Goal: Task Accomplishment & Management: Manage account settings

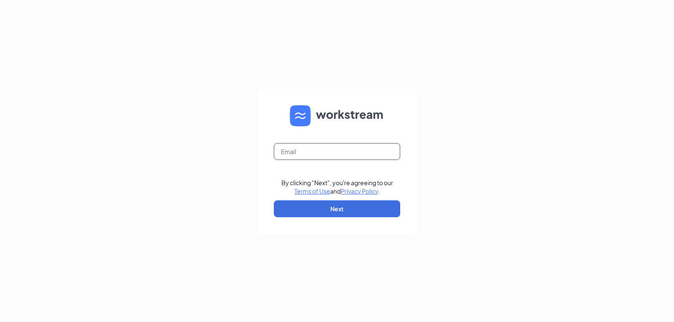
click at [291, 150] on input "text" at bounding box center [337, 151] width 126 height 17
click at [322, 142] on form "By clicking "Next", you're agreeing to our Terms of Use and Privacy Policy . Ne…" at bounding box center [337, 162] width 160 height 146
click at [329, 157] on input "text" at bounding box center [337, 151] width 126 height 17
type input "triarc09@bojrdu.com"
click at [310, 207] on button "Next" at bounding box center [337, 209] width 126 height 17
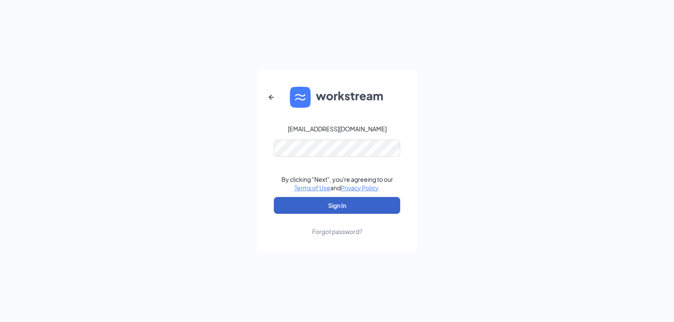
click at [323, 207] on button "Sign In" at bounding box center [337, 205] width 126 height 17
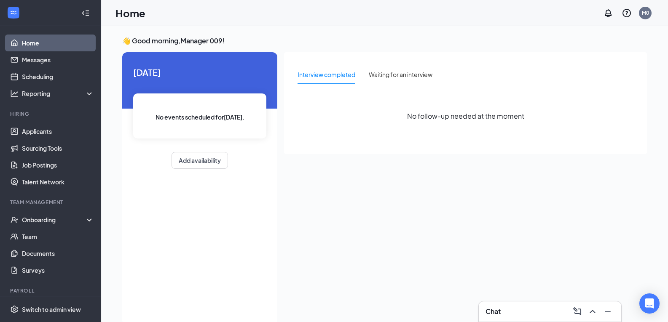
click at [523, 307] on div "Chat" at bounding box center [550, 311] width 129 height 13
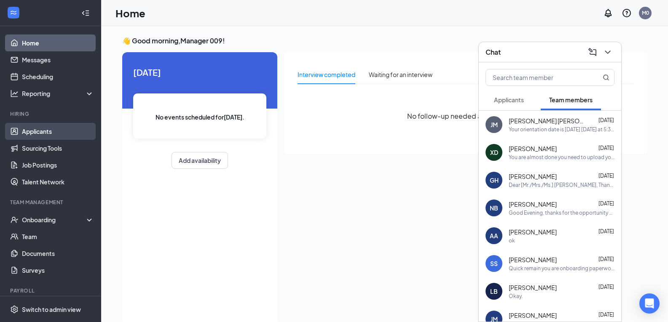
click at [48, 135] on link "Applicants" at bounding box center [58, 131] width 72 height 17
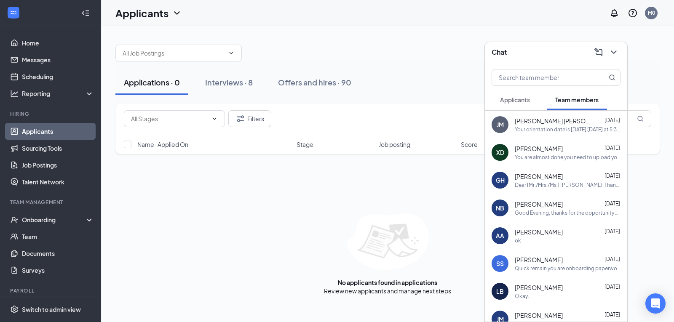
click at [559, 53] on div "Chat" at bounding box center [556, 52] width 129 height 13
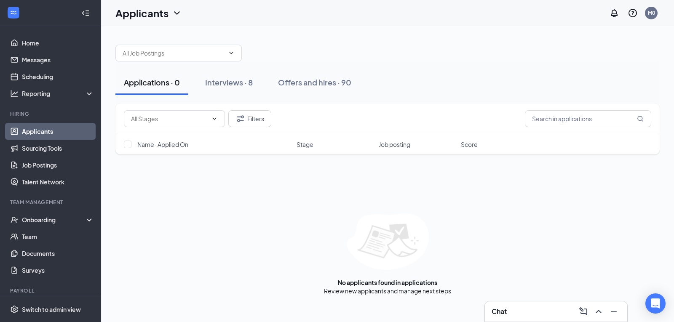
click at [548, 320] on div "Chat" at bounding box center [556, 312] width 142 height 20
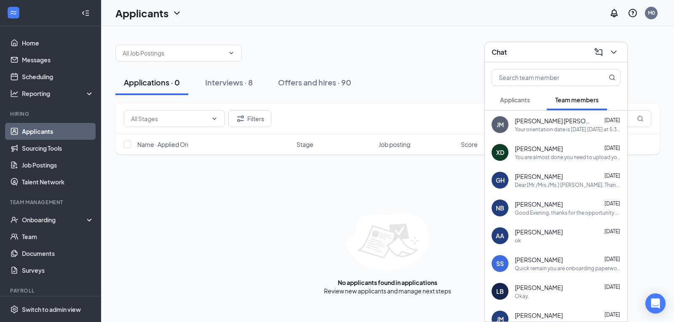
click at [564, 149] on div "[PERSON_NAME] [DATE]" at bounding box center [568, 149] width 106 height 8
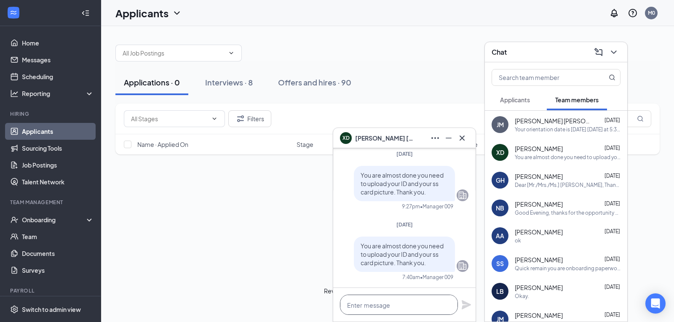
click at [380, 309] on textarea at bounding box center [399, 305] width 118 height 20
click at [433, 304] on textarea at bounding box center [399, 305] width 118 height 20
click at [356, 215] on div "You are almost done you need to upload your ID and your ss card picture. Thank …" at bounding box center [405, 191] width 128 height 51
click at [376, 306] on textarea at bounding box center [399, 305] width 118 height 20
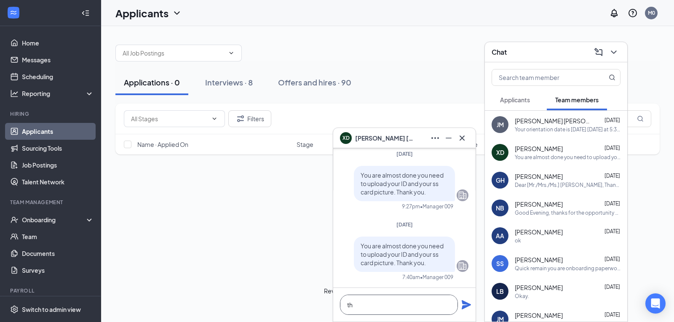
type textarea "t"
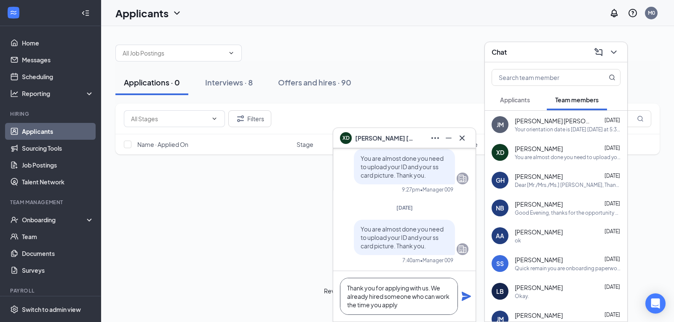
click at [404, 308] on textarea "Thank you for applying with us. We already hired someone who can work the time …" at bounding box center [399, 296] width 118 height 37
click at [430, 289] on textarea "Thank you for applying with us. We already hired someone for this position." at bounding box center [399, 296] width 118 height 37
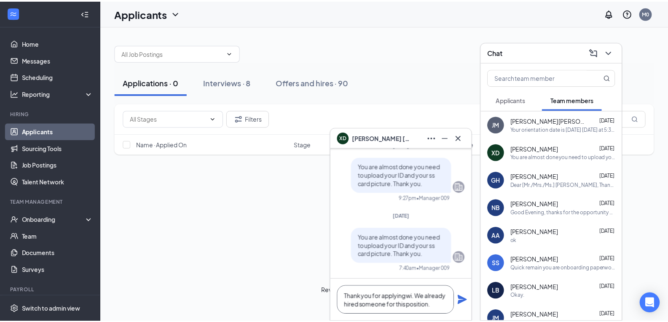
scroll to position [0, 0]
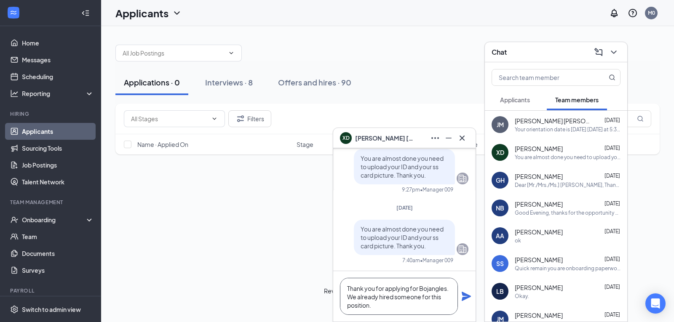
type textarea "Thank you for applying for Bojangles. We already hired someone for this positio…"
click at [468, 298] on icon "Plane" at bounding box center [466, 296] width 9 height 9
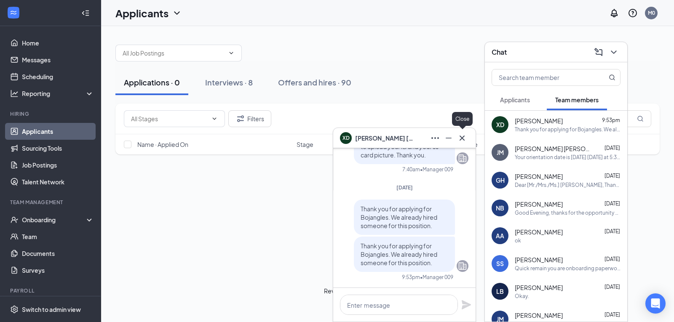
click at [461, 137] on icon "Cross" at bounding box center [462, 138] width 10 height 10
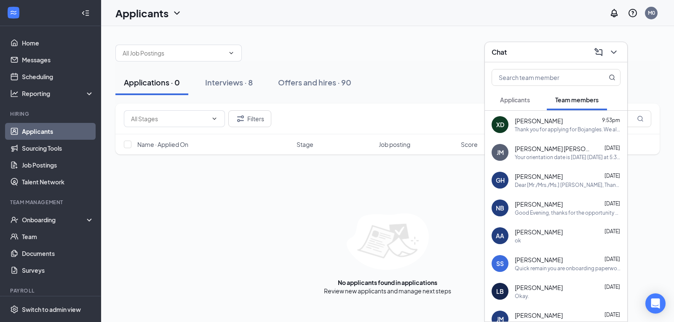
click at [557, 55] on div "Chat" at bounding box center [556, 52] width 129 height 13
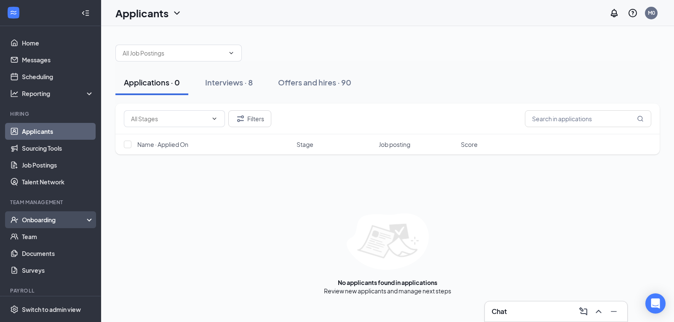
click at [43, 224] on div "Onboarding" at bounding box center [54, 220] width 65 height 8
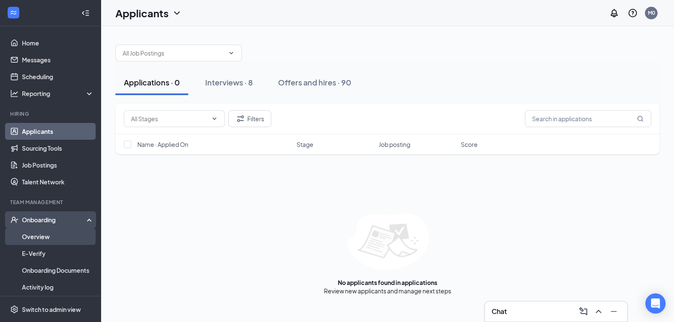
click at [32, 243] on link "Overview" at bounding box center [58, 236] width 72 height 17
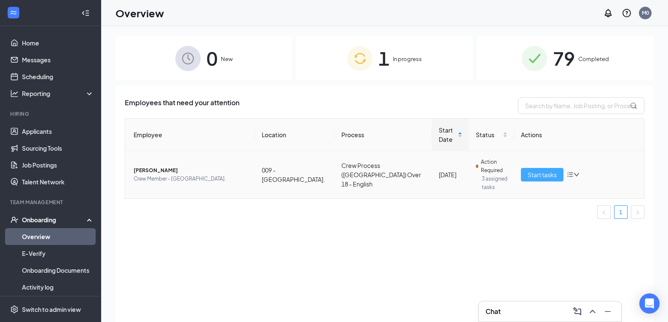
click at [532, 177] on span "Start tasks" at bounding box center [542, 174] width 29 height 9
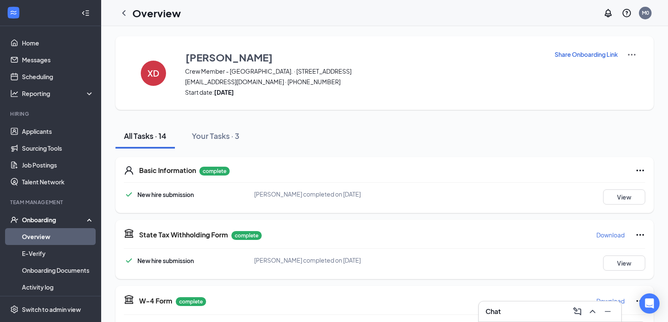
click at [635, 172] on icon "Ellipses" at bounding box center [640, 171] width 10 height 10
click at [628, 55] on img at bounding box center [632, 55] width 10 height 10
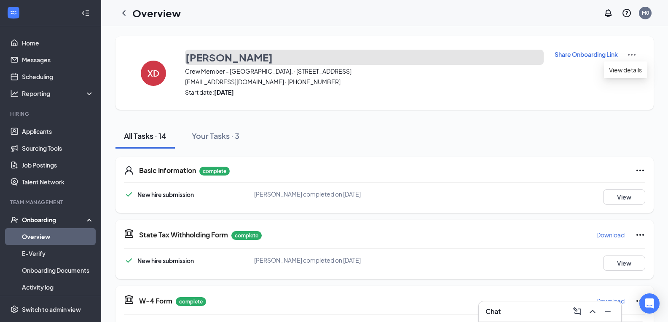
click at [243, 56] on h3 "[PERSON_NAME]" at bounding box center [228, 57] width 87 height 14
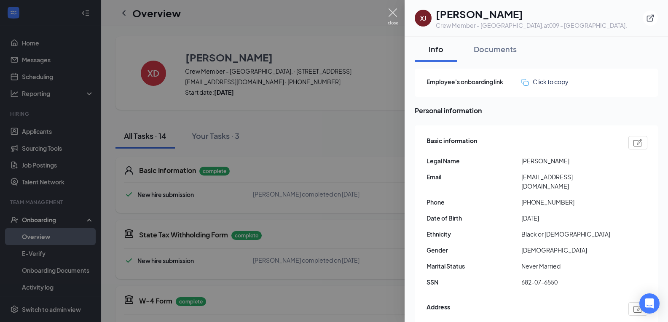
click at [393, 15] on img at bounding box center [393, 16] width 11 height 16
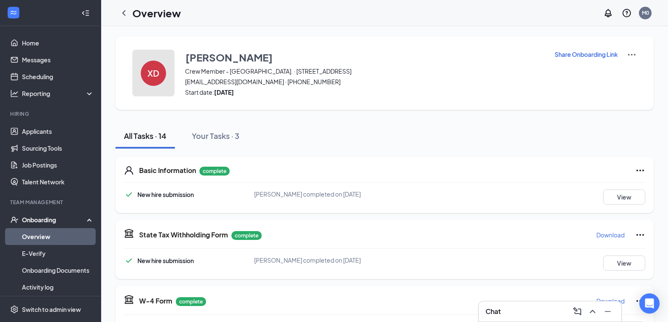
click at [161, 74] on div "XD" at bounding box center [153, 73] width 25 height 25
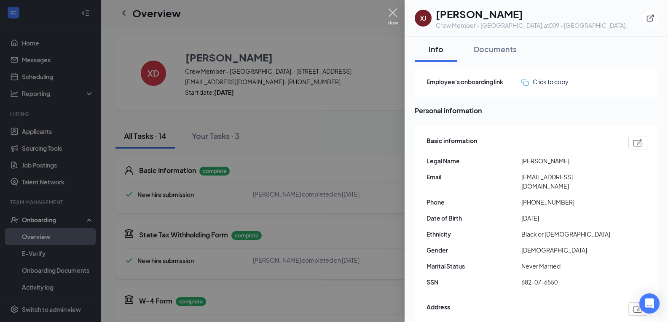
click at [394, 15] on img at bounding box center [393, 16] width 11 height 16
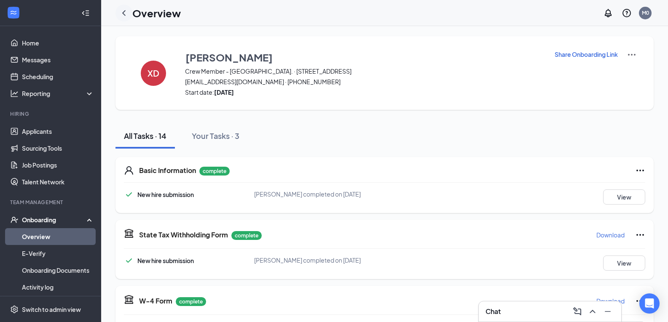
click at [126, 15] on icon "ChevronLeft" at bounding box center [124, 13] width 10 height 10
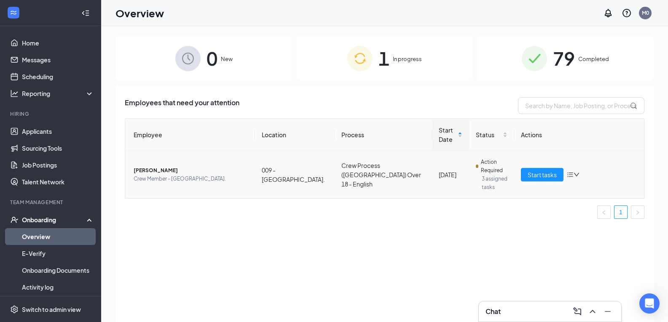
click at [569, 176] on icon "bars" at bounding box center [570, 175] width 7 height 7
click at [516, 233] on div "Remove from onboarding" at bounding box center [529, 229] width 91 height 8
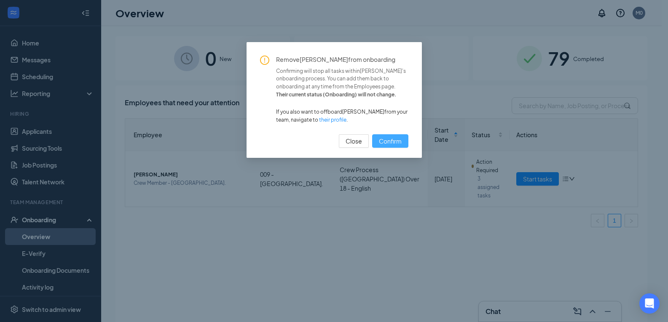
click at [396, 143] on span "Confirm" at bounding box center [390, 141] width 23 height 9
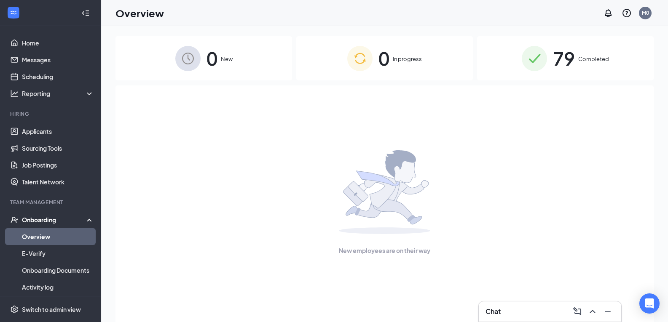
click at [513, 309] on div "Chat" at bounding box center [550, 311] width 129 height 13
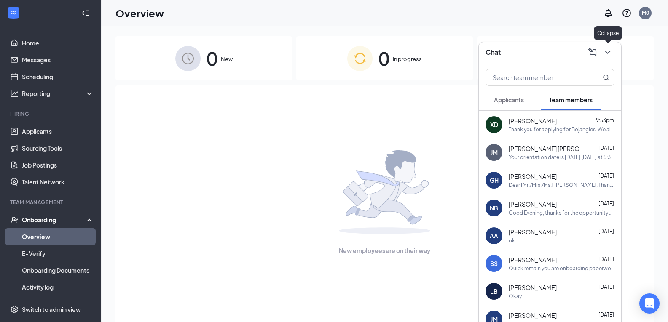
click at [610, 54] on icon "ChevronDown" at bounding box center [608, 52] width 10 height 10
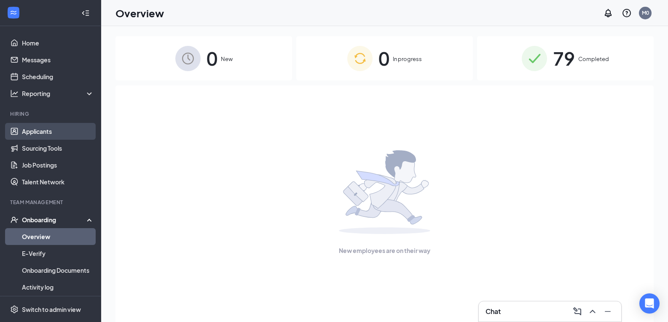
click at [22, 126] on link "Applicants" at bounding box center [58, 131] width 72 height 17
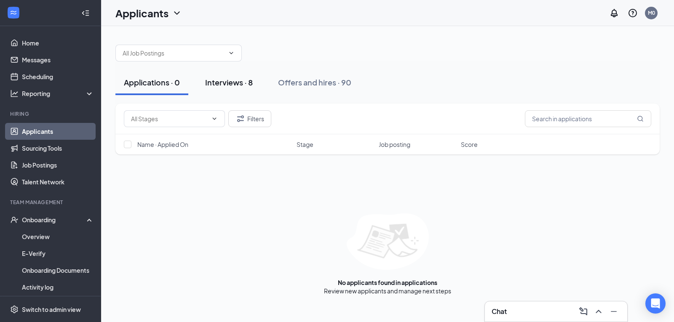
click at [243, 83] on div "Interviews · 8" at bounding box center [229, 82] width 48 height 11
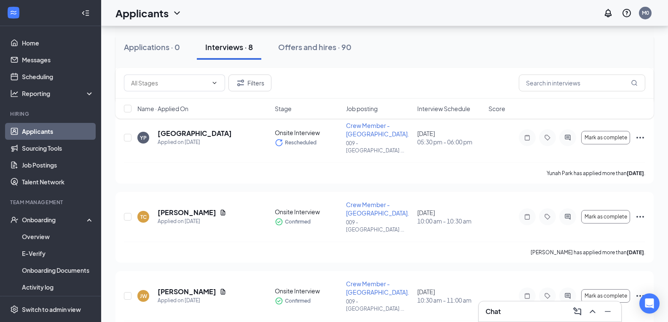
scroll to position [250, 0]
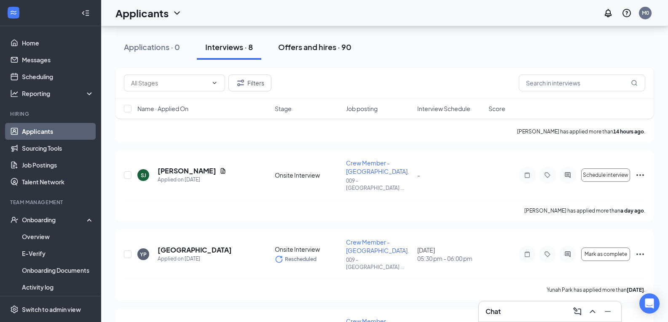
click at [320, 55] on button "Offers and hires · 90" at bounding box center [315, 47] width 90 height 25
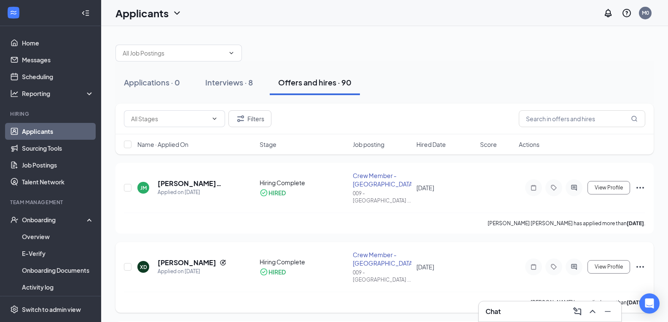
click at [637, 262] on icon "Ellipses" at bounding box center [640, 267] width 10 height 10
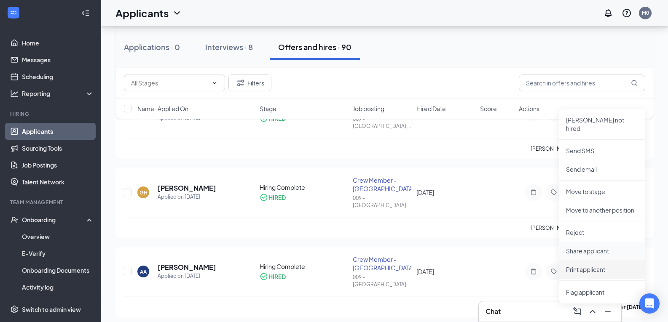
scroll to position [169, 0]
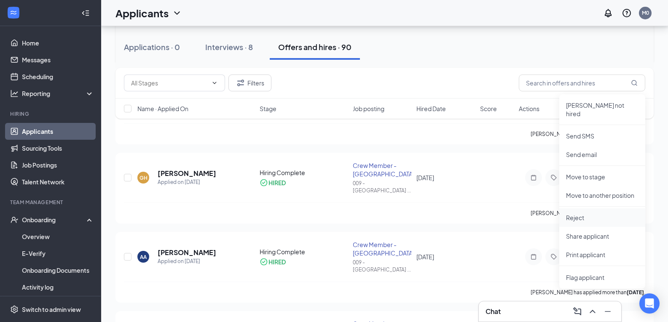
click at [573, 214] on p "Reject" at bounding box center [602, 218] width 72 height 8
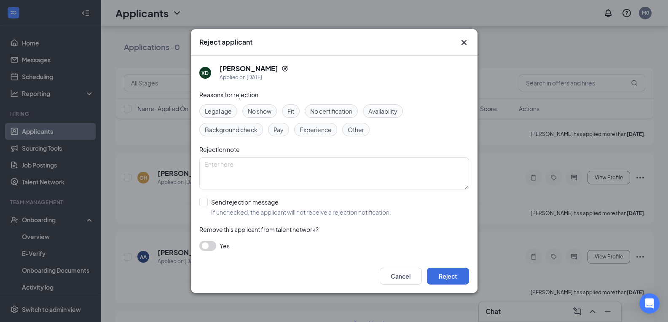
click at [388, 115] on span "Availability" at bounding box center [382, 111] width 29 height 9
click at [201, 201] on input "Send rejection message If unchecked, the applicant will not receive a rejection…" at bounding box center [295, 207] width 192 height 19
checkbox input "true"
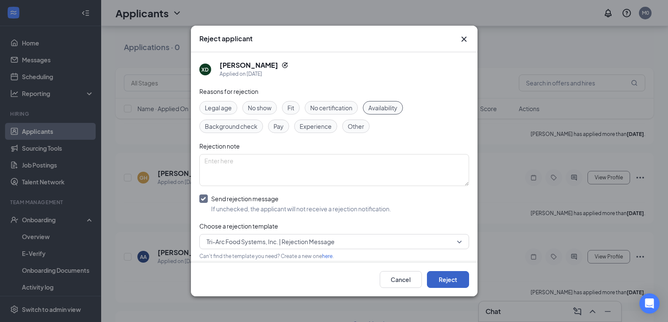
click at [451, 285] on button "Reject" at bounding box center [448, 279] width 42 height 17
